Goal: Ask a question

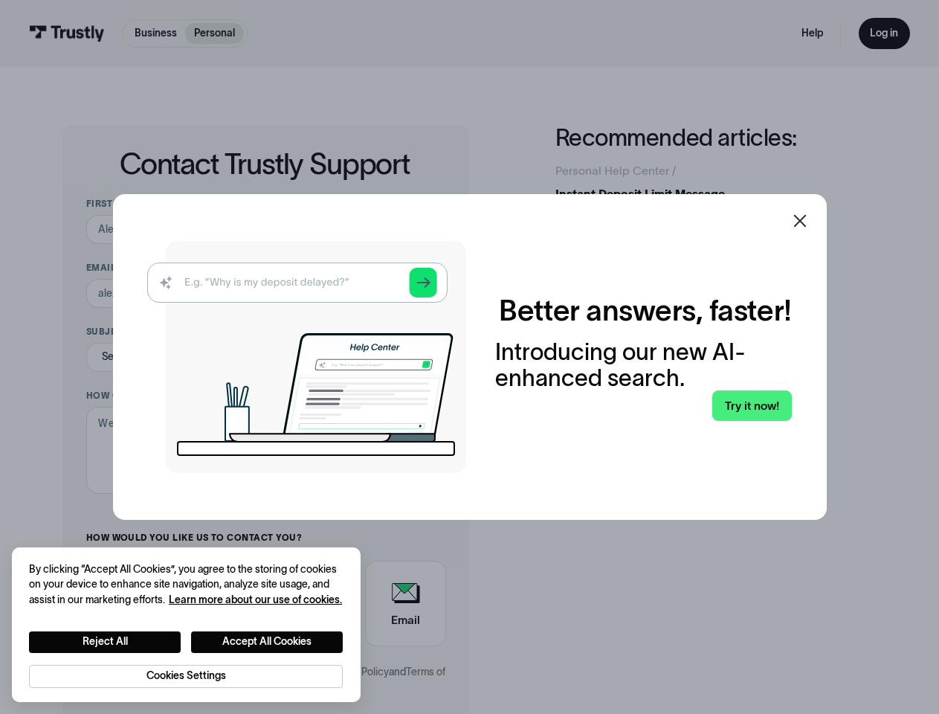
click at [466, 357] on img at bounding box center [306, 357] width 319 height 232
click at [806, 221] on icon at bounding box center [799, 221] width 13 height 13
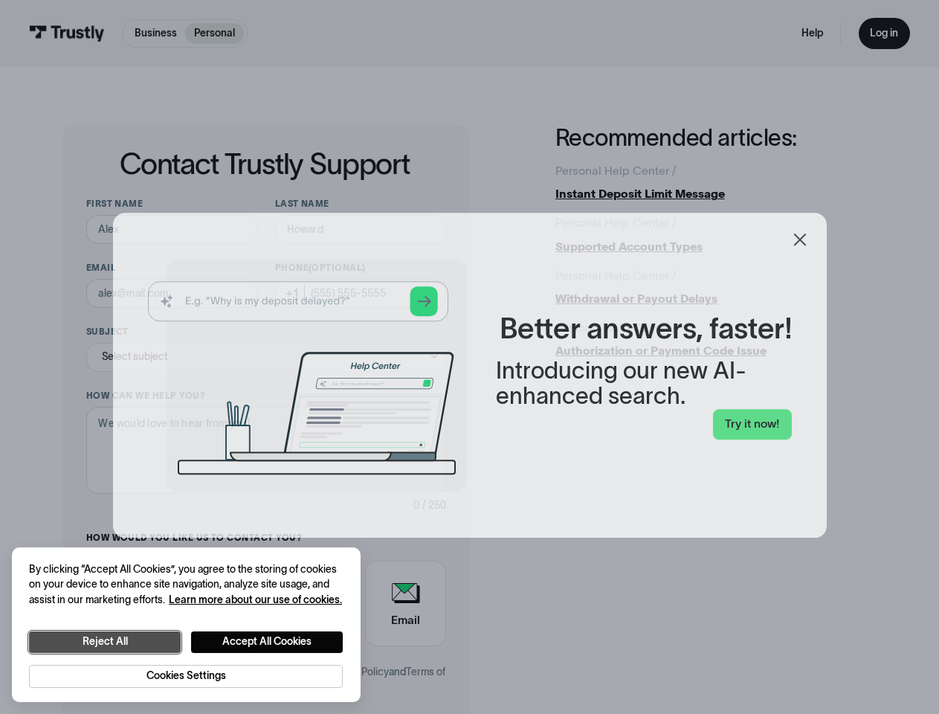
click at [105, 641] on button "Reject All" at bounding box center [105, 642] width 152 height 22
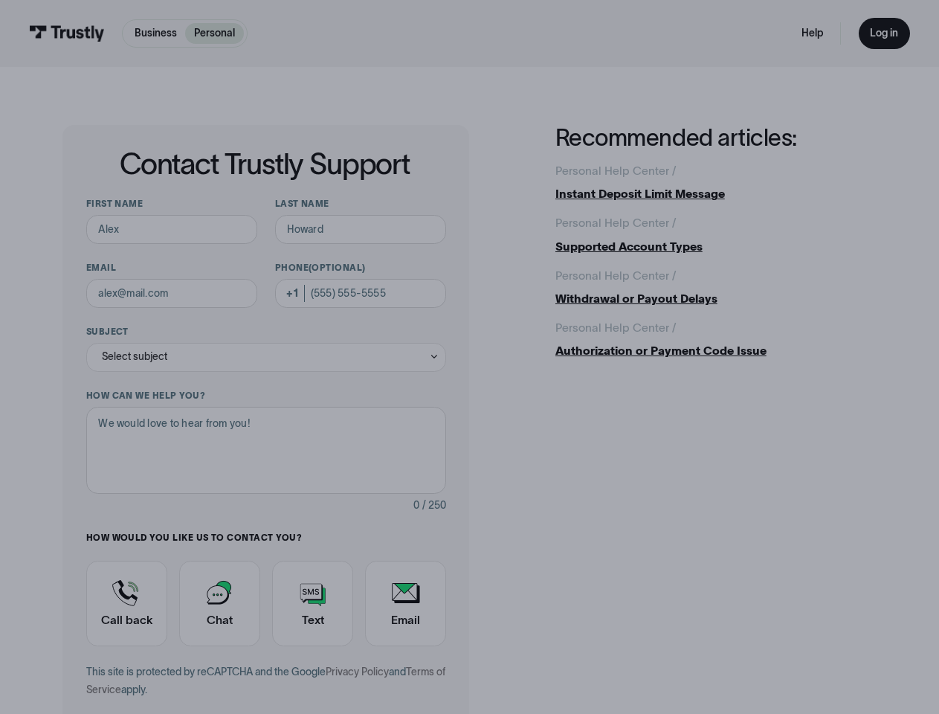
click at [268, 641] on button "Accept All Cookies" at bounding box center [267, 642] width 152 height 22
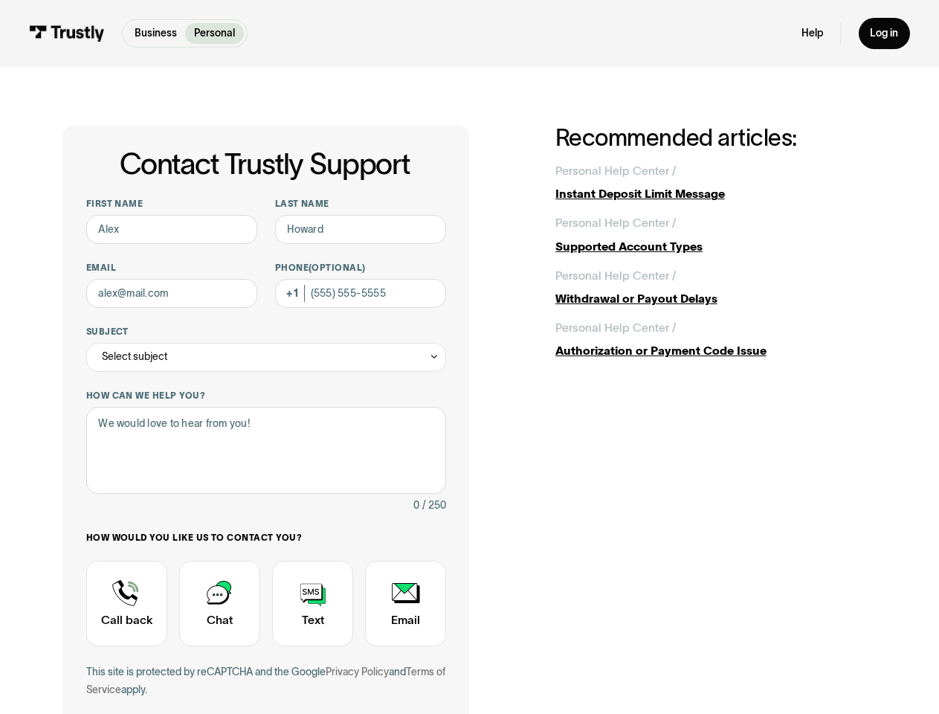
click at [186, 675] on div "This site is protected by reCAPTCHA and the Google Privacy Policy and Terms of …" at bounding box center [266, 680] width 361 height 35
